Goal: Find specific page/section: Find specific page/section

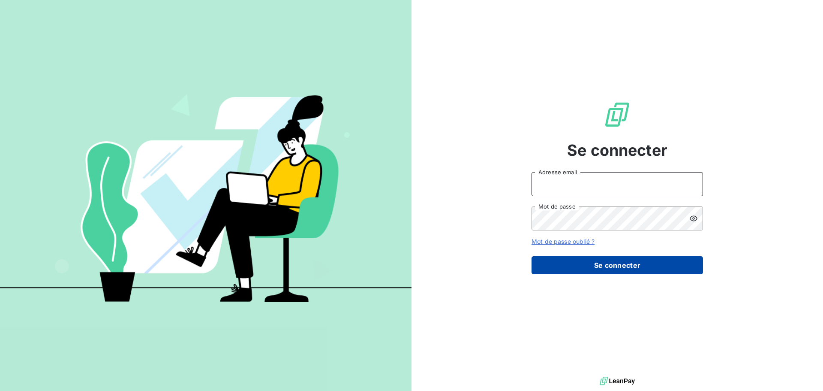
type input "c.ollivier@oxysign.fr"
click at [611, 267] on button "Se connecter" at bounding box center [618, 265] width 172 height 18
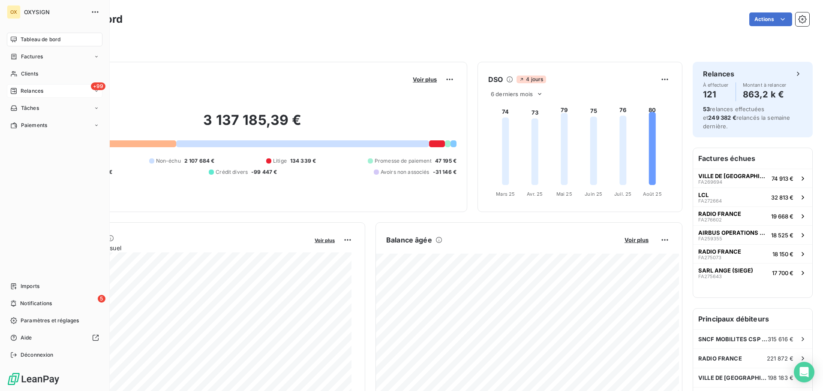
click at [34, 90] on span "Relances" at bounding box center [32, 91] width 23 height 8
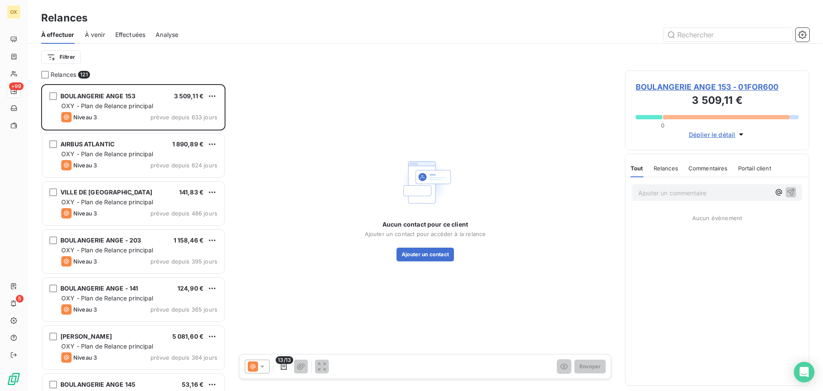
scroll to position [300, 178]
